Goal: Book appointment/travel/reservation

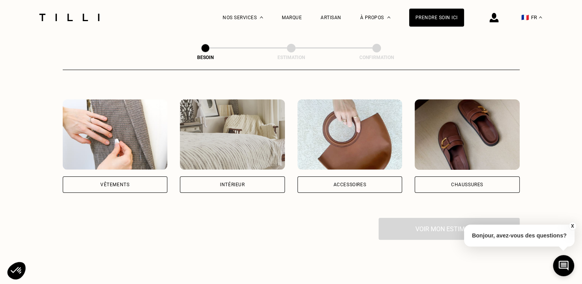
scroll to position [134, 0]
click at [116, 179] on div "Vêtements" at bounding box center [115, 184] width 105 height 16
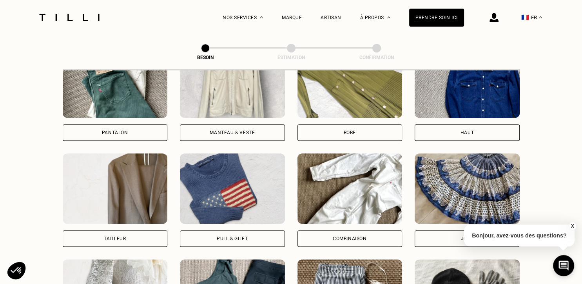
scroll to position [403, 0]
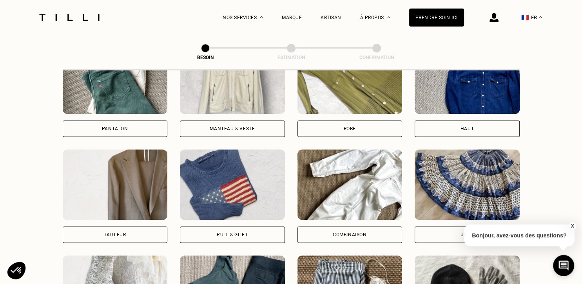
click at [231, 203] on img at bounding box center [232, 185] width 105 height 71
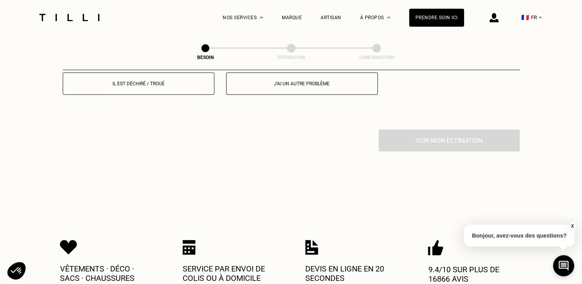
scroll to position [800, 0]
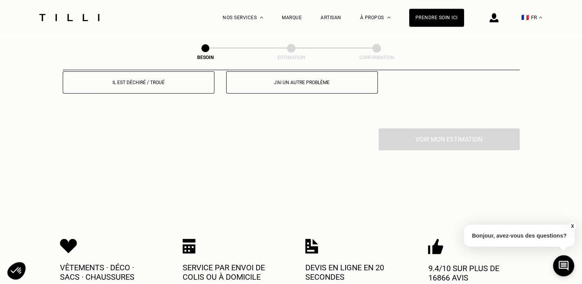
click at [139, 81] on button "Il est déchiré / troué" at bounding box center [139, 82] width 152 height 22
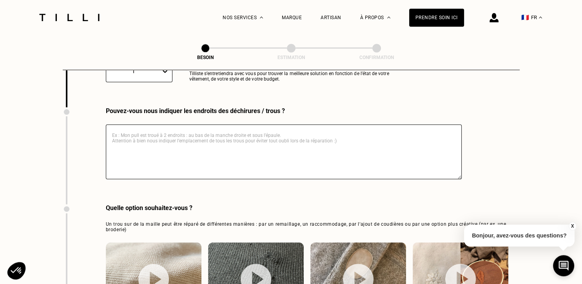
scroll to position [886, 0]
click at [176, 133] on textarea at bounding box center [284, 151] width 356 height 55
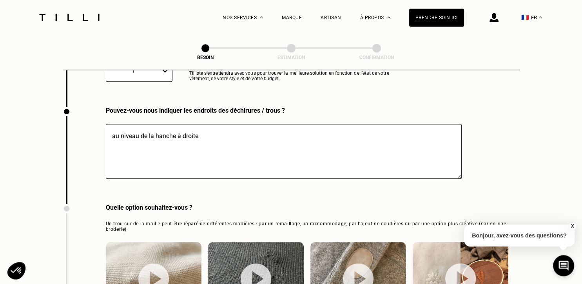
drag, startPoint x: 175, startPoint y: 130, endPoint x: 64, endPoint y: 125, distance: 111.0
click at [106, 125] on textarea "au niveau de la hanche à droite" at bounding box center [284, 151] width 356 height 55
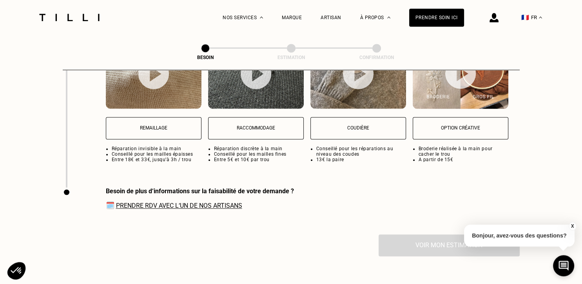
scroll to position [1094, 0]
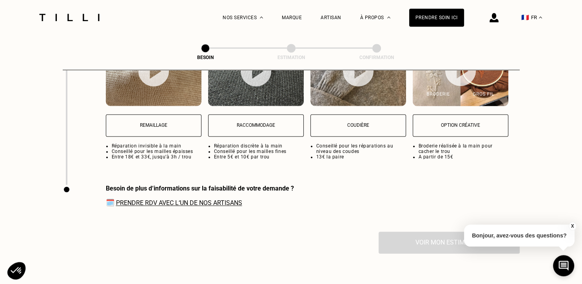
type textarea "sur [PERSON_NAME] à droite"
click at [251, 123] on button "Raccommodage" at bounding box center [256, 125] width 96 height 22
select select "FR"
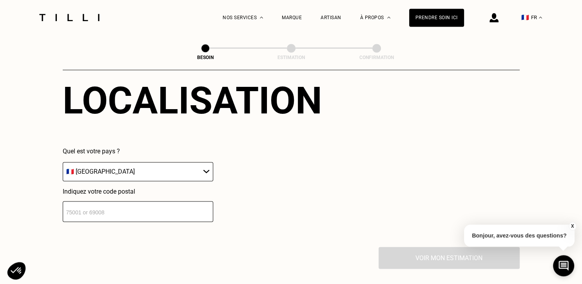
scroll to position [1282, 0]
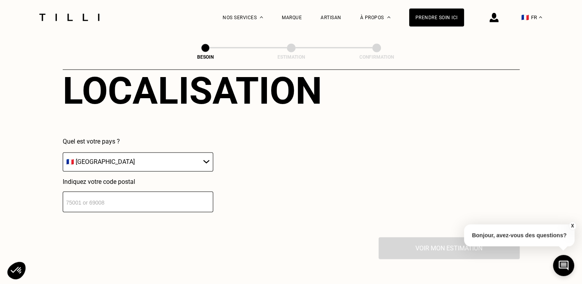
click at [63, 153] on select "🇩🇪 [GEOGRAPHIC_DATA] 🇦🇹 [GEOGRAPHIC_DATA] 🇧🇪 [GEOGRAPHIC_DATA] 🇧🇬 Bulgarie 🇨🇾 C…" at bounding box center [138, 162] width 150 height 19
click at [148, 196] on input "number" at bounding box center [138, 202] width 150 height 21
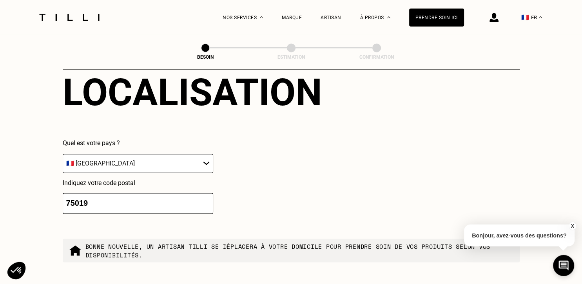
type input "75019"
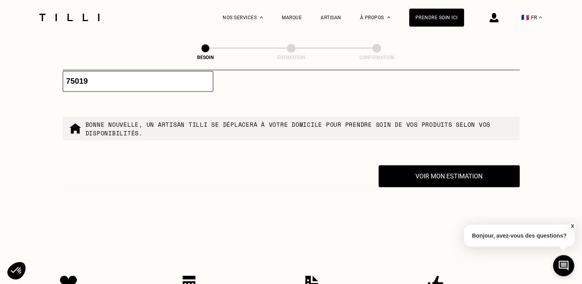
scroll to position [1356, 0]
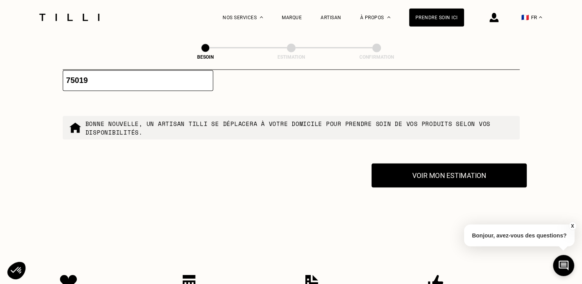
click at [413, 180] on button "Voir mon estimation" at bounding box center [448, 176] width 155 height 24
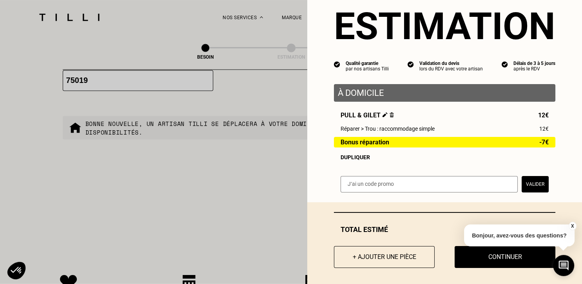
scroll to position [27, 0]
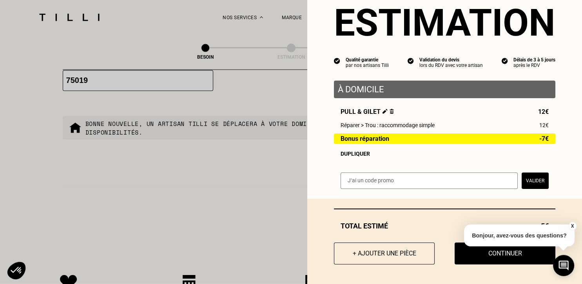
click at [532, 183] on button "Valider" at bounding box center [534, 181] width 27 height 16
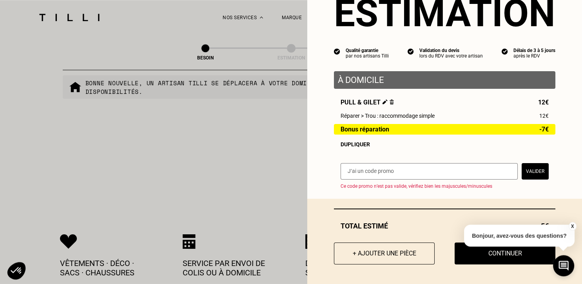
scroll to position [1398, 0]
click at [487, 255] on button "Continuer" at bounding box center [504, 254] width 111 height 24
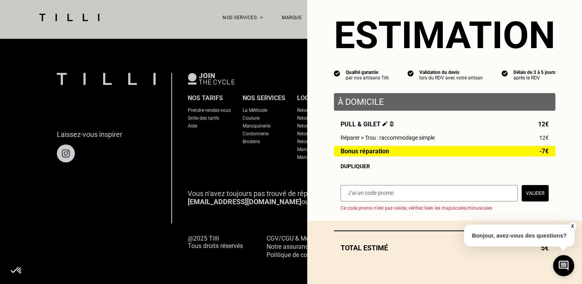
scroll to position [14, 0]
select select "FR"
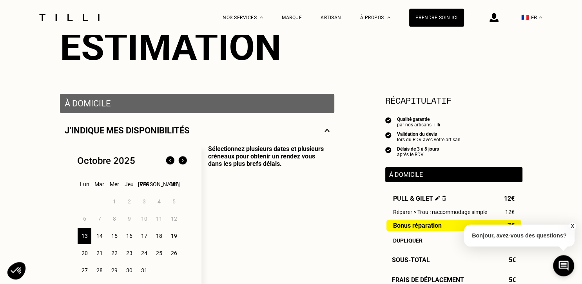
scroll to position [96, 0]
